Goal: Task Accomplishment & Management: Manage account settings

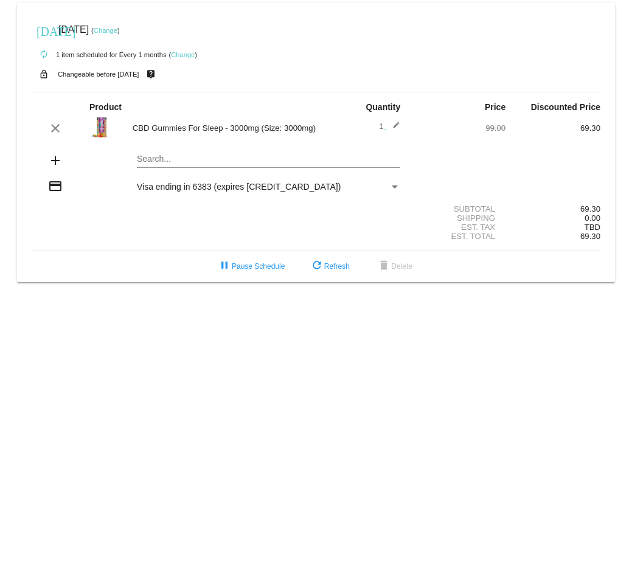
click at [183, 55] on link "Change" at bounding box center [183, 54] width 24 height 7
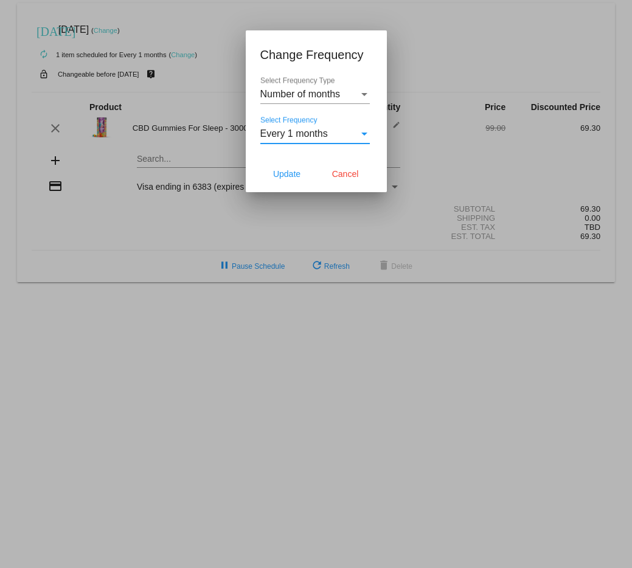
click at [301, 128] on span "Every 1 months" at bounding box center [294, 133] width 68 height 10
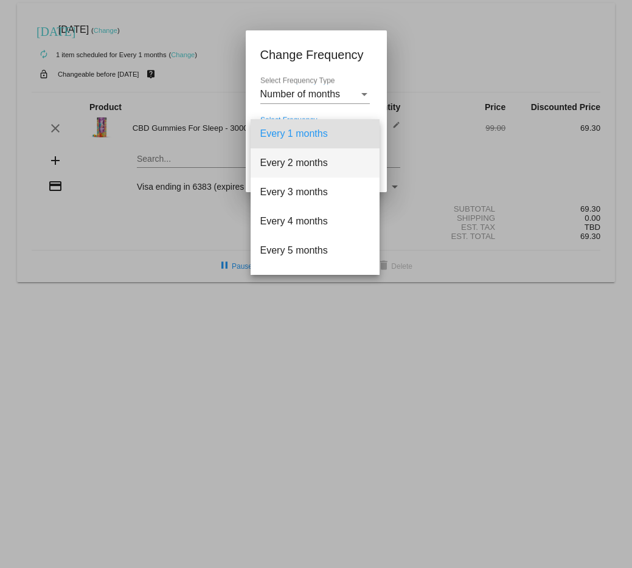
click at [302, 164] on span "Every 2 months" at bounding box center [315, 162] width 110 height 29
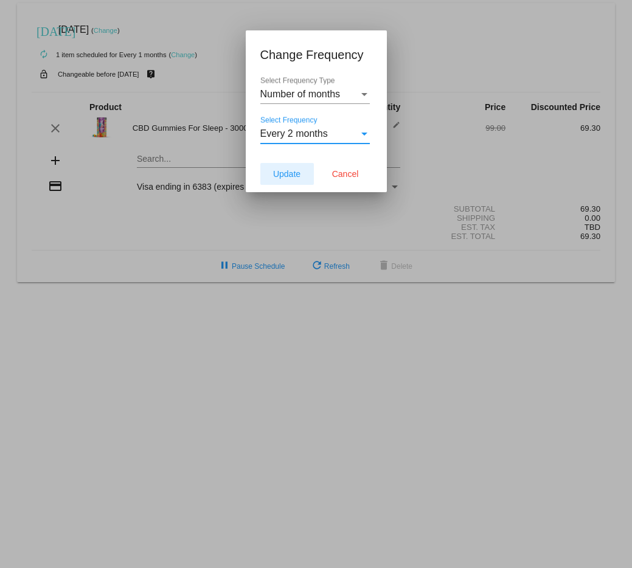
click at [287, 175] on span "Update" at bounding box center [286, 174] width 27 height 10
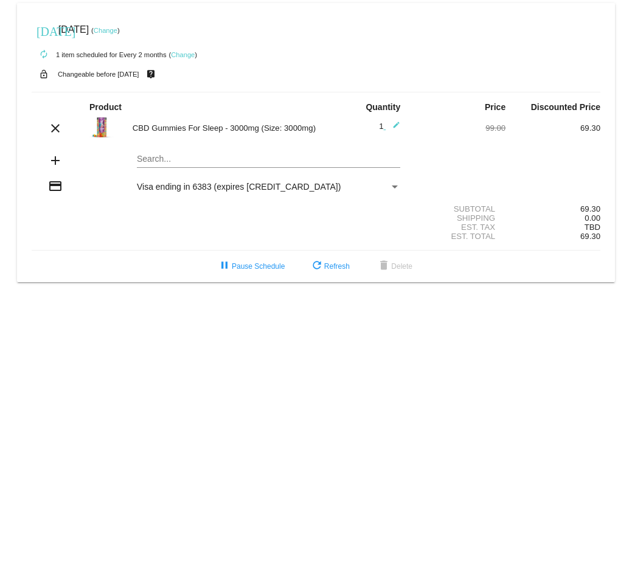
click at [117, 27] on link "Change" at bounding box center [106, 30] width 24 height 7
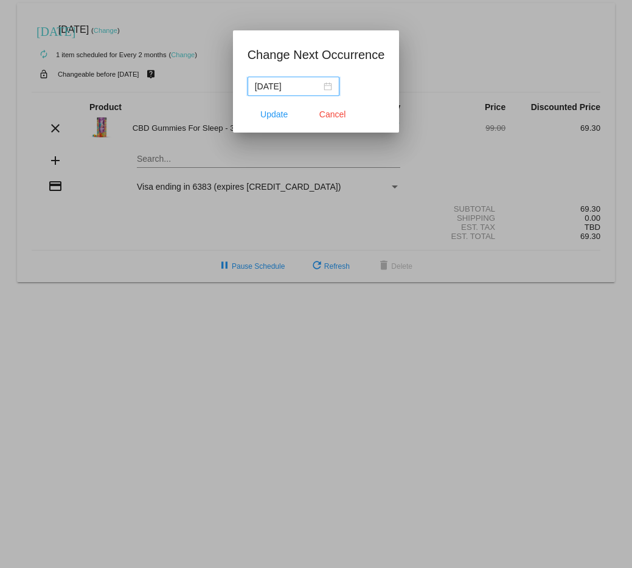
click at [313, 85] on div "[DATE]" at bounding box center [293, 86] width 77 height 13
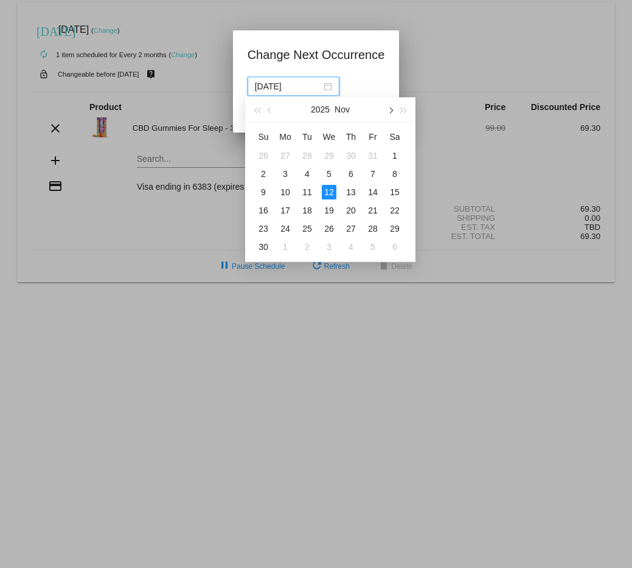
click at [391, 110] on span "button" at bounding box center [390, 111] width 6 height 6
click at [394, 173] on div "13" at bounding box center [395, 174] width 15 height 15
type input "[DATE]"
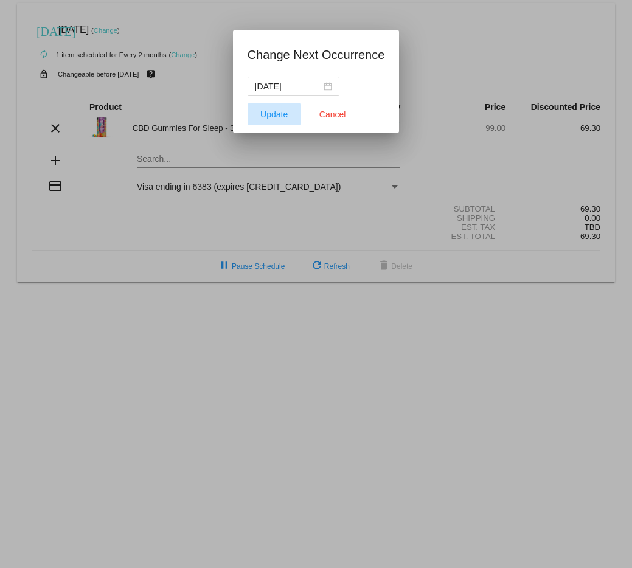
click at [271, 113] on span "Update" at bounding box center [273, 115] width 27 height 10
